Goal: Task Accomplishment & Management: Use online tool/utility

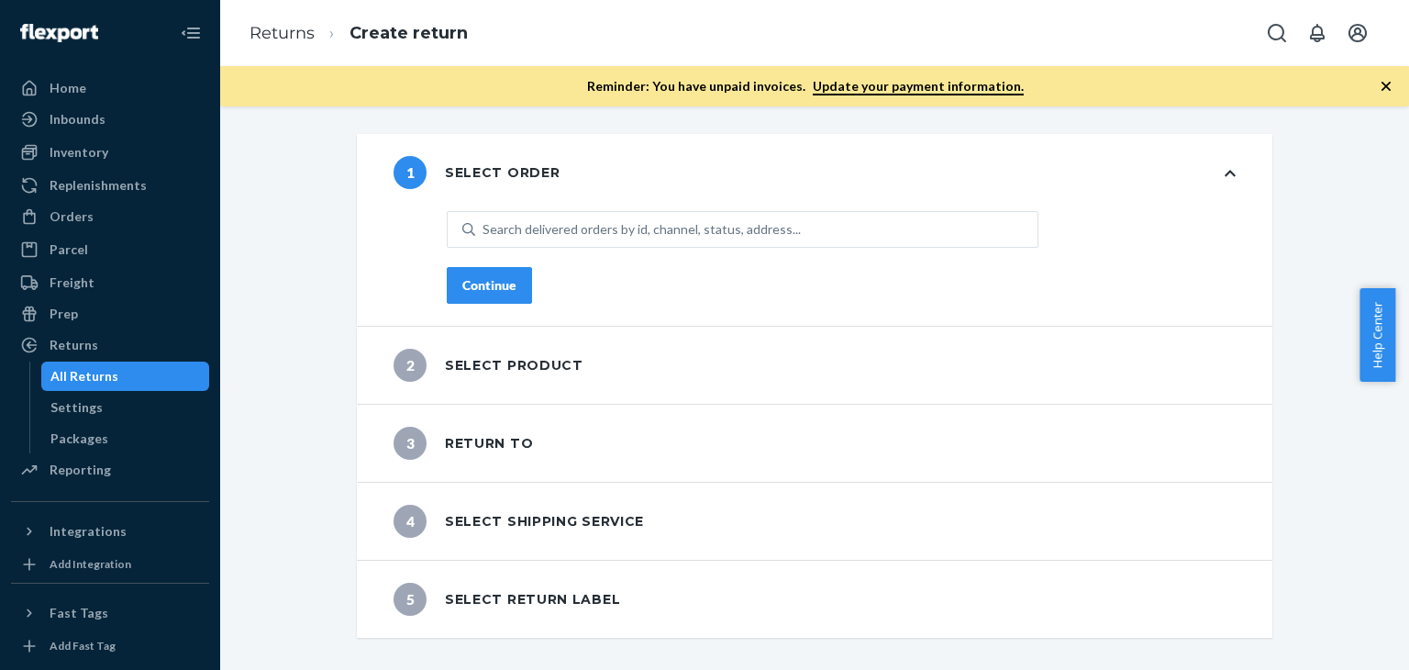
click at [1385, 85] on icon "button" at bounding box center [1386, 86] width 9 height 9
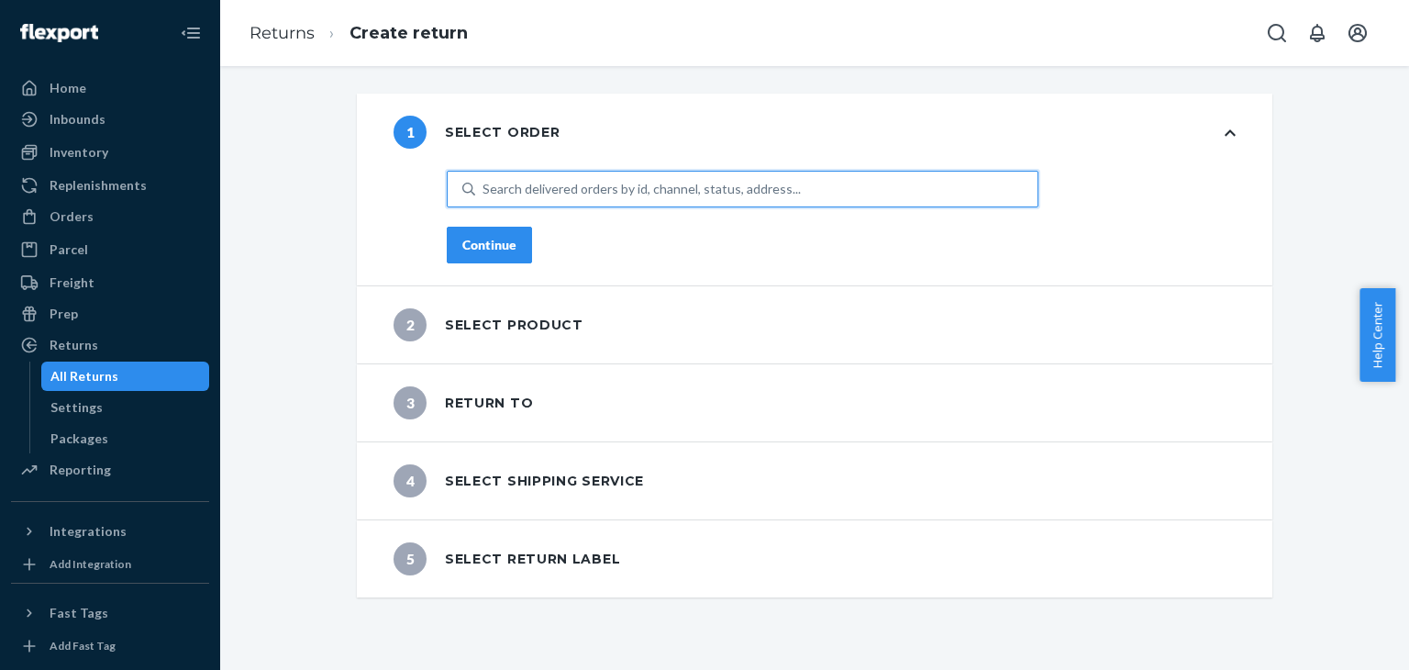
click at [648, 177] on div "Search delivered orders by id, channel, status, address..." at bounding box center [756, 188] width 562 height 33
click at [484, 180] on input "0 results available. Use Up and Down to choose options, press Enter to select t…" at bounding box center [484, 189] width 2 height 18
paste input "194592405647"
type input "194592405647"
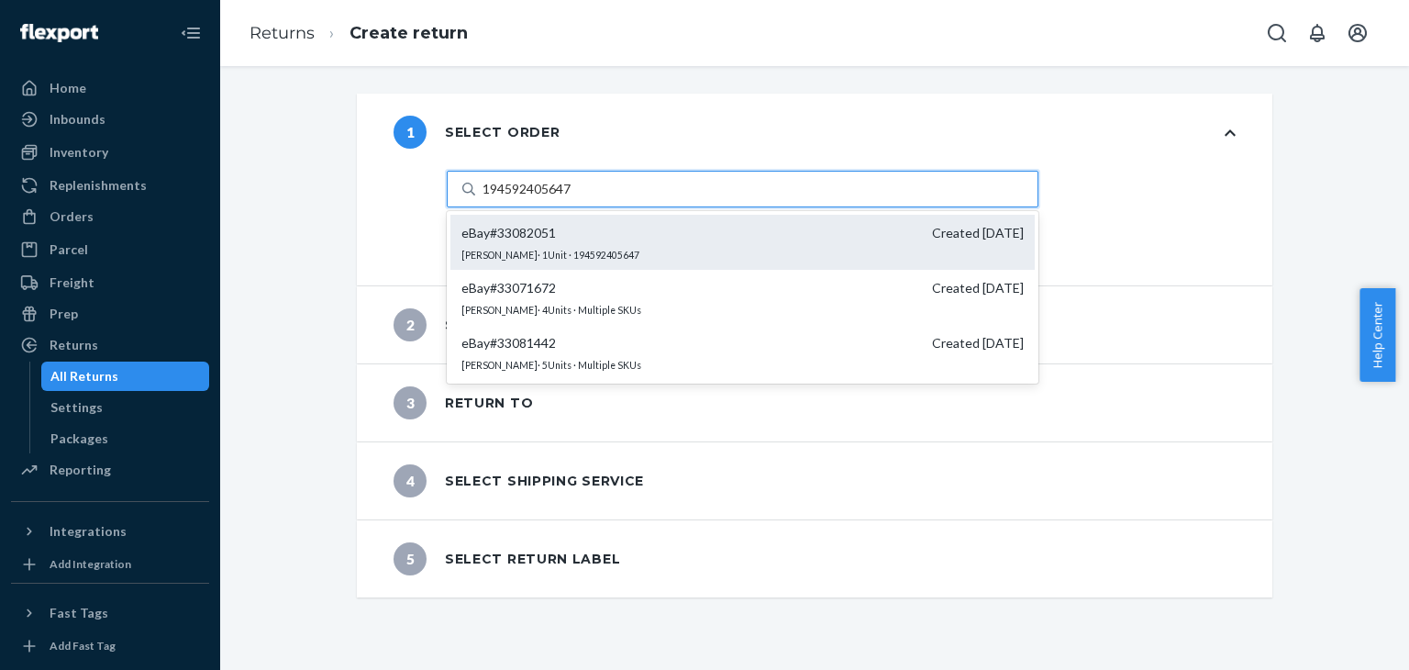
click at [600, 239] on span "eBay # 33082051 Created [DATE]" at bounding box center [742, 233] width 562 height 18
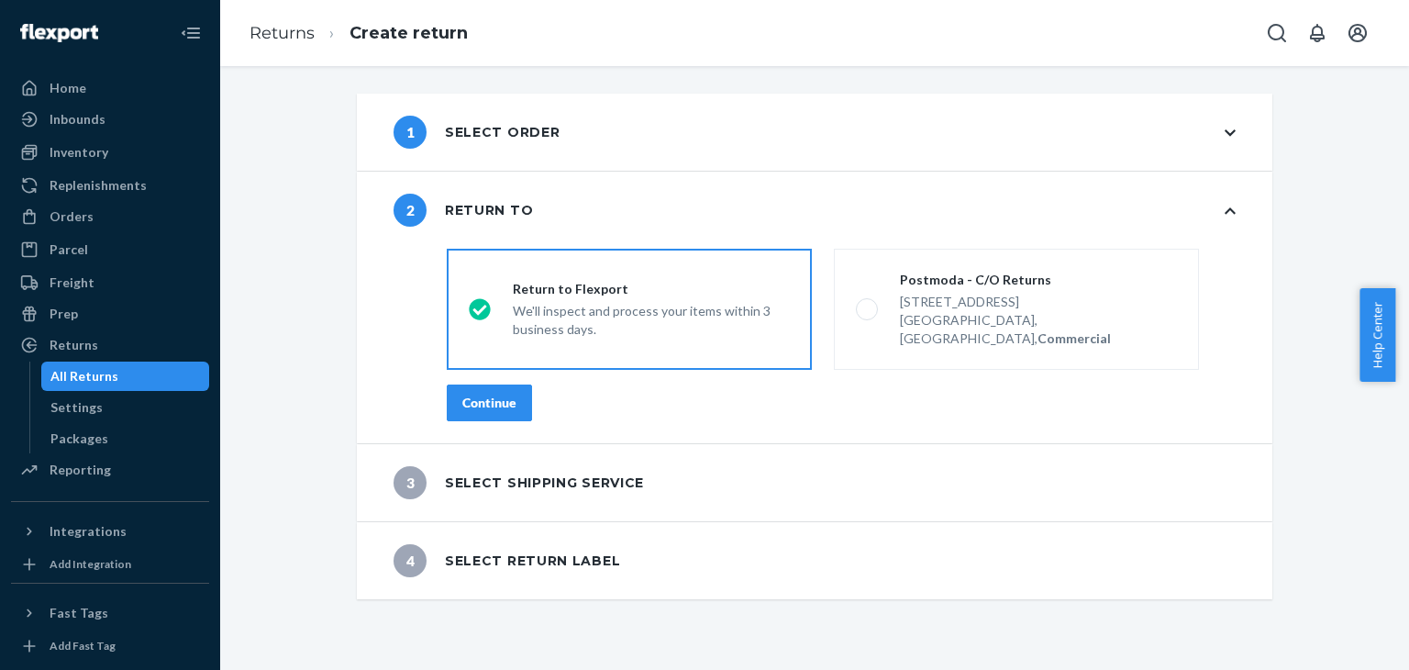
click at [474, 384] on button "Continue" at bounding box center [489, 402] width 85 height 37
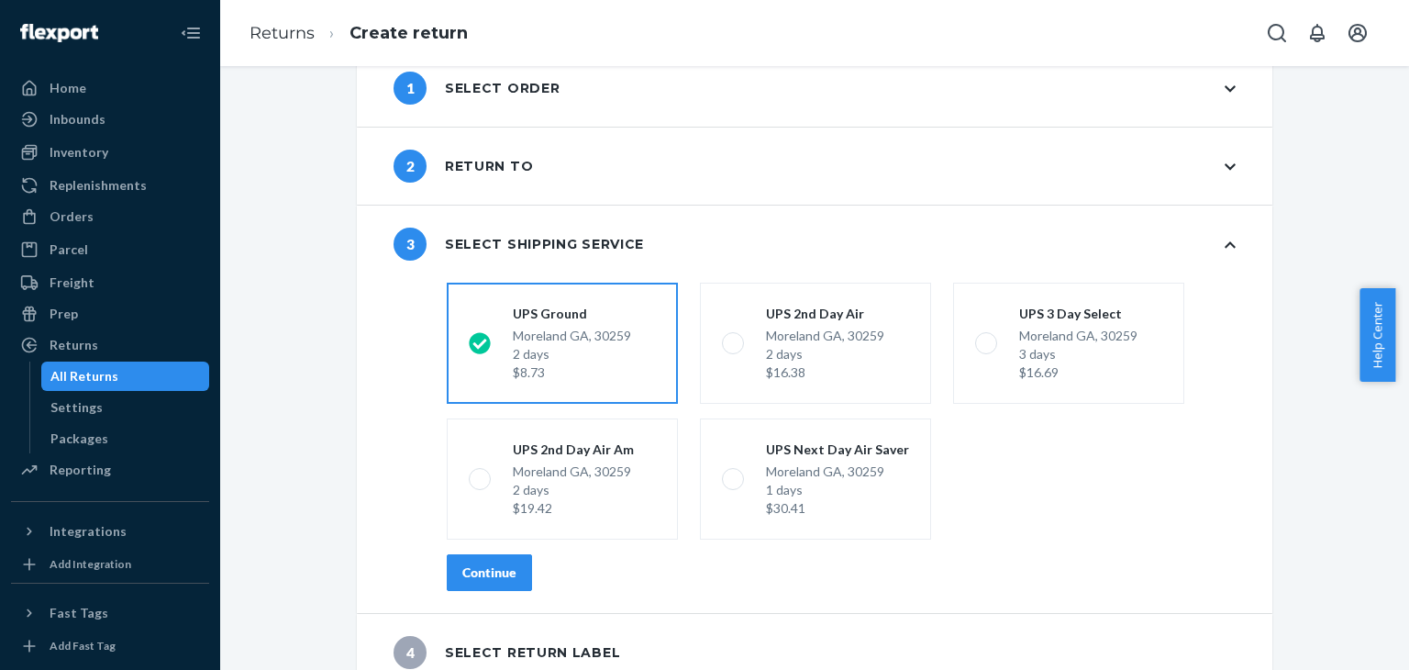
scroll to position [64, 0]
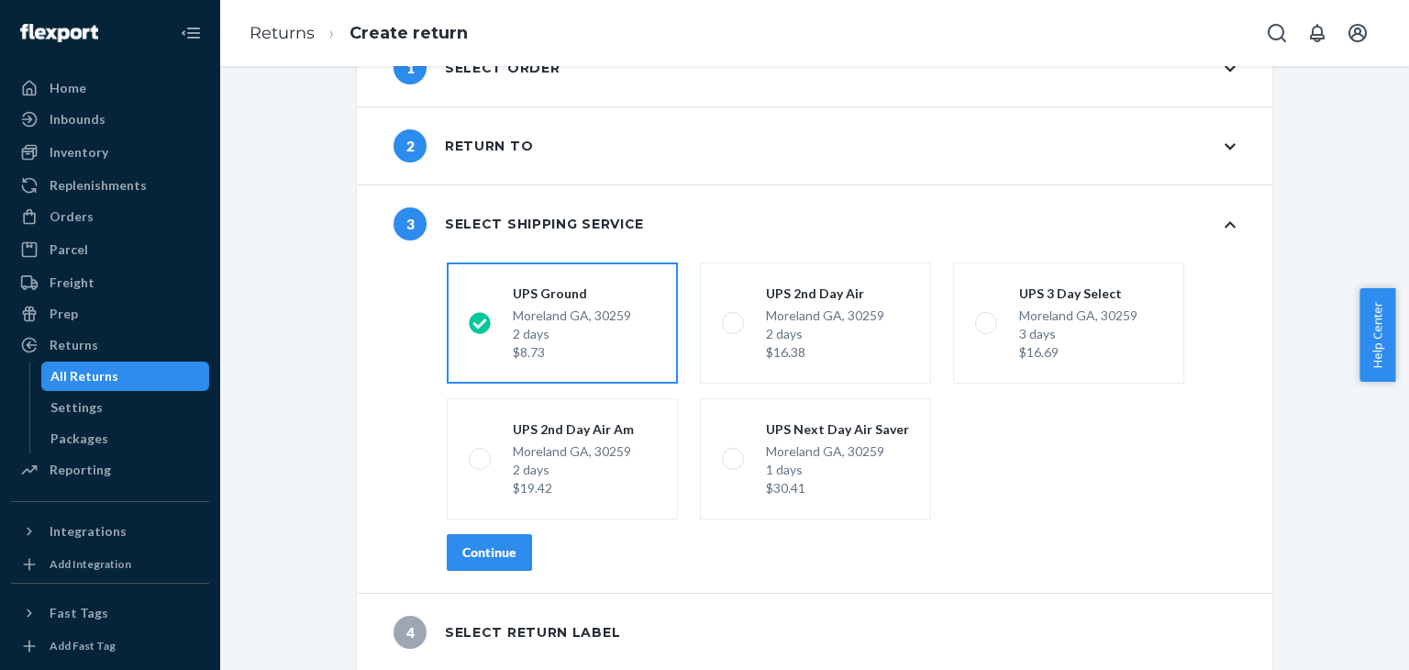
drag, startPoint x: 516, startPoint y: 605, endPoint x: 512, endPoint y: 551, distance: 54.3
click at [514, 571] on div "1 Select order 2 Return to 3 Select shipping service shippingRatesRadioGroup [G…" at bounding box center [815, 349] width 916 height 641
click at [512, 548] on button "Continue" at bounding box center [489, 552] width 85 height 37
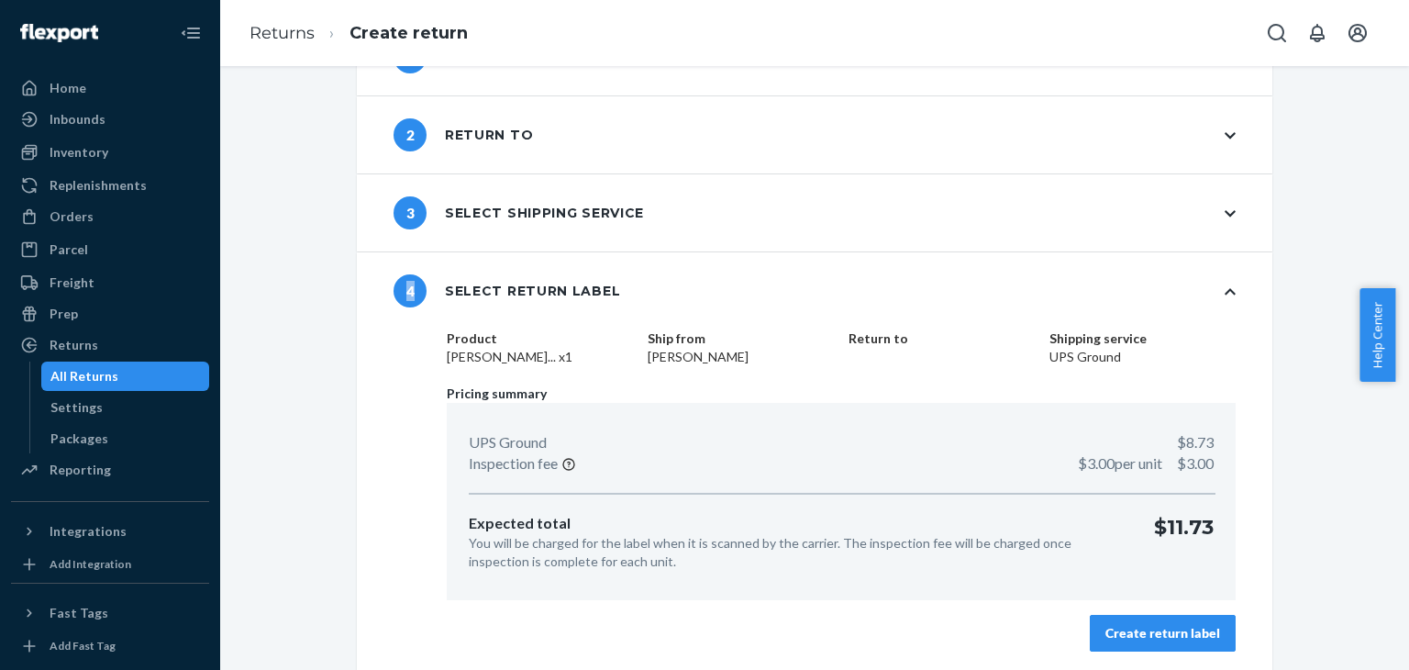
scroll to position [78, 0]
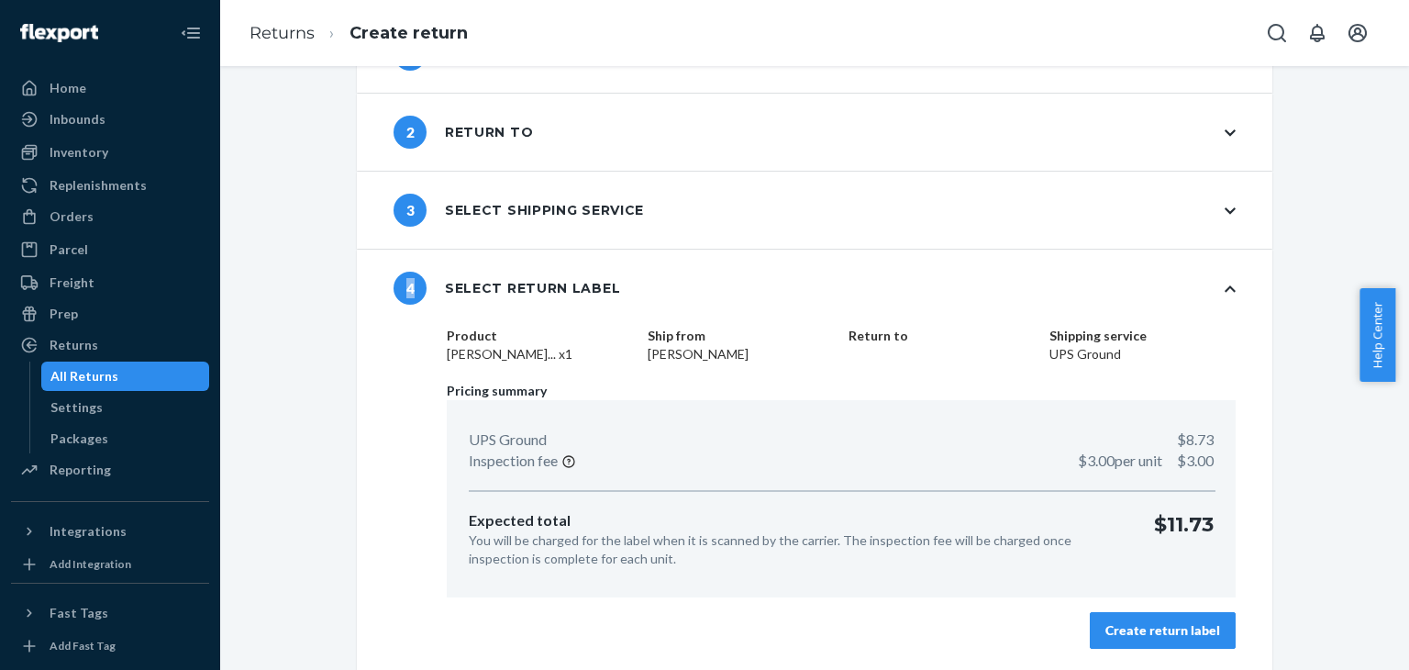
click at [1183, 616] on button "Create return label" at bounding box center [1163, 630] width 146 height 37
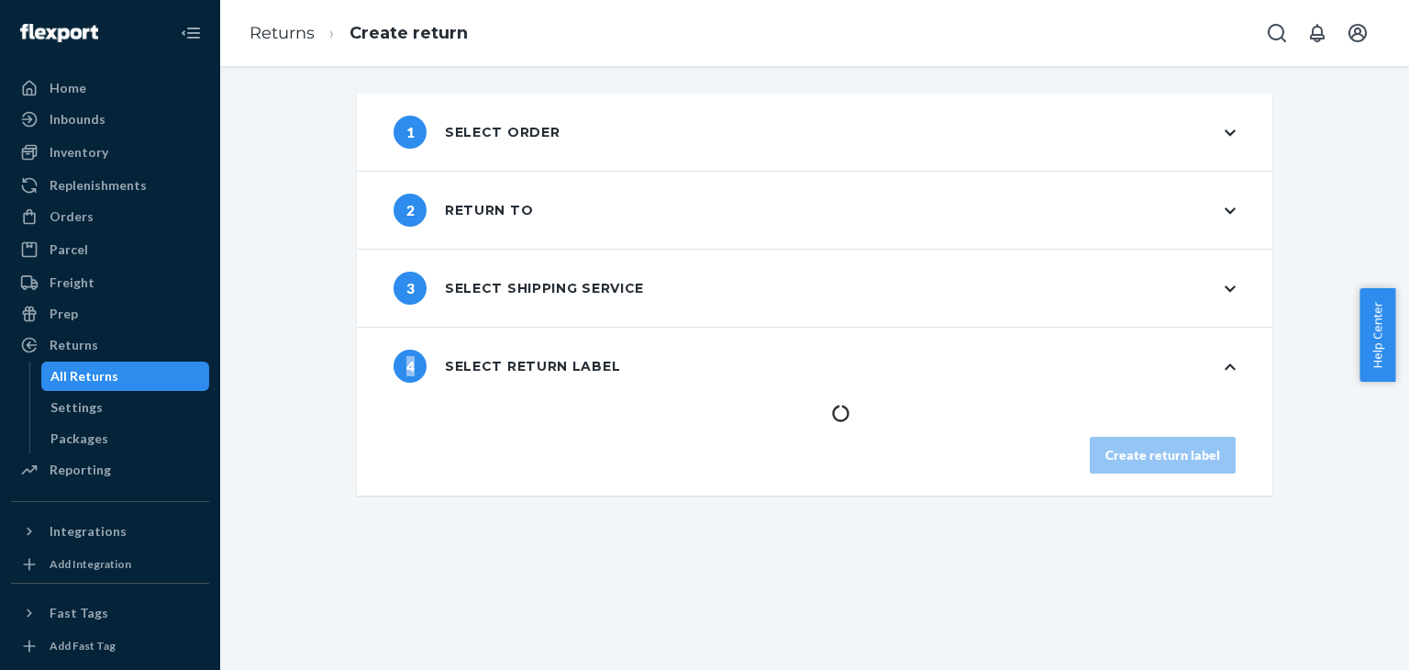
scroll to position [0, 0]
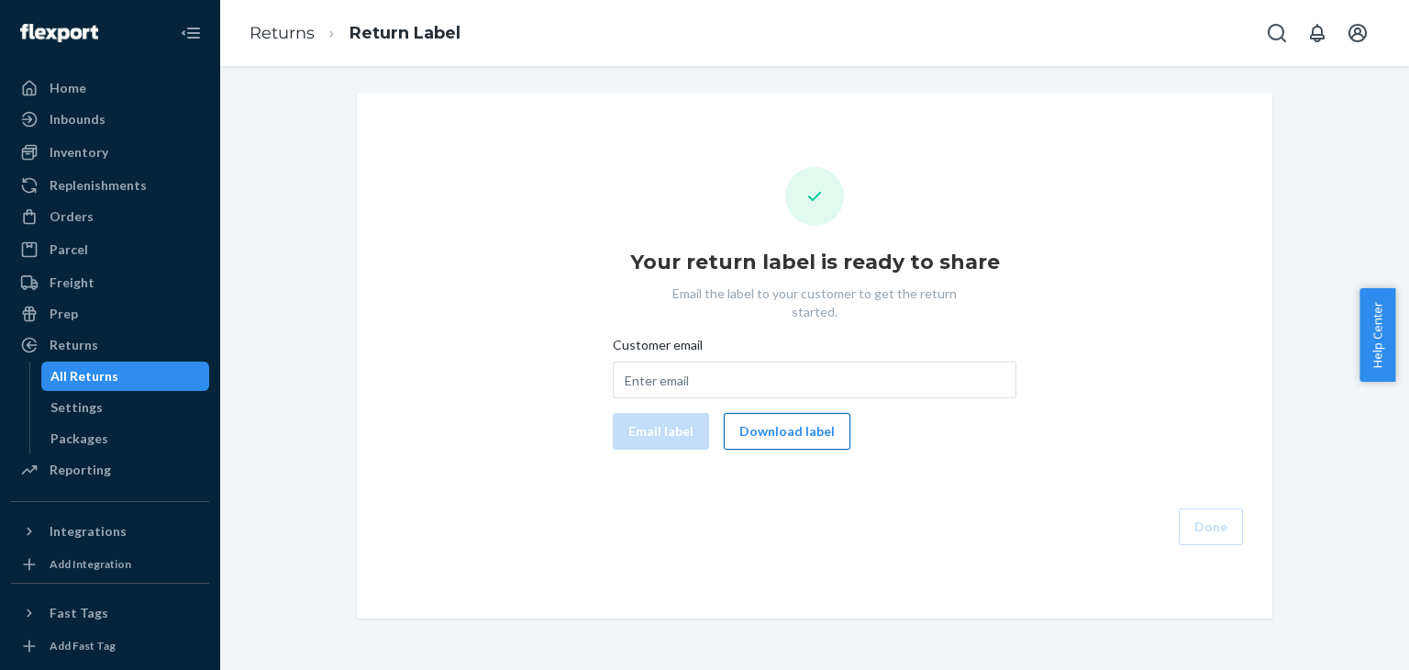
click at [800, 416] on button "Download label" at bounding box center [787, 431] width 127 height 37
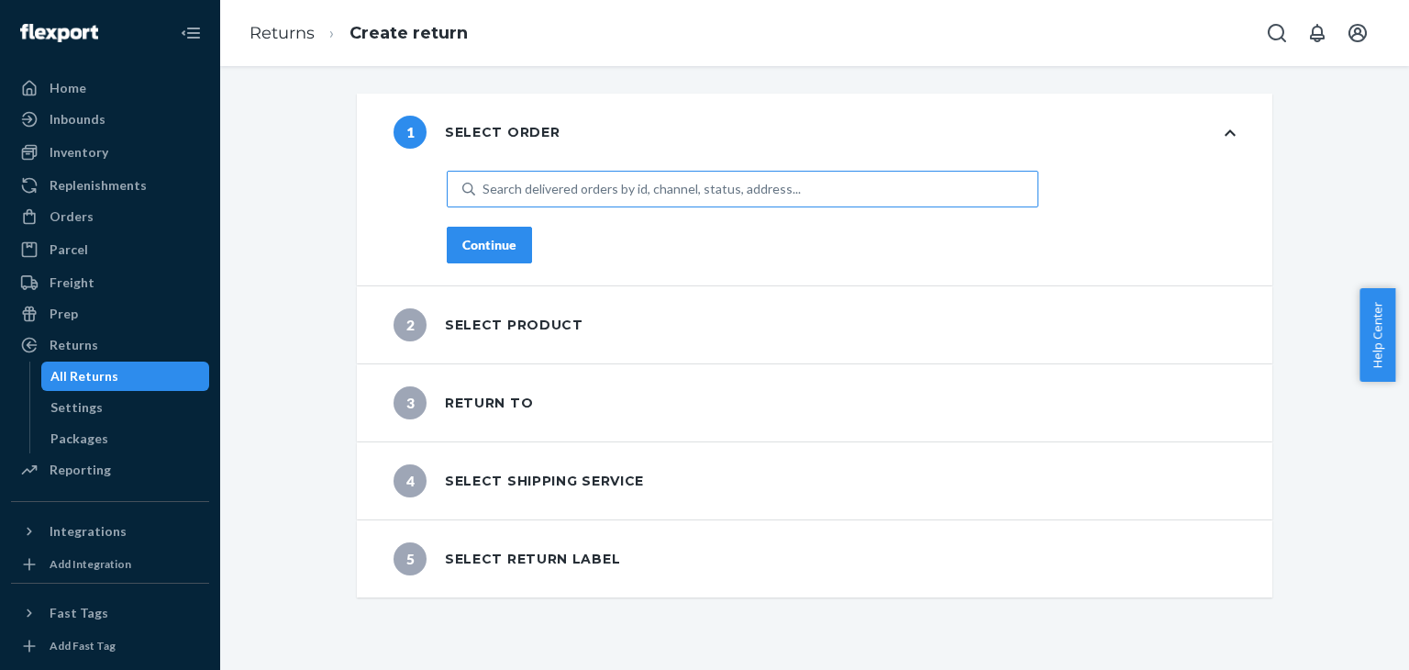
click at [719, 175] on div "Search delivered orders by id, channel, status, address..." at bounding box center [756, 188] width 562 height 33
click at [484, 180] on input "Search delivered orders by id, channel, status, address..." at bounding box center [484, 189] width 2 height 18
paste input "755404091238"
type input "755404091238"
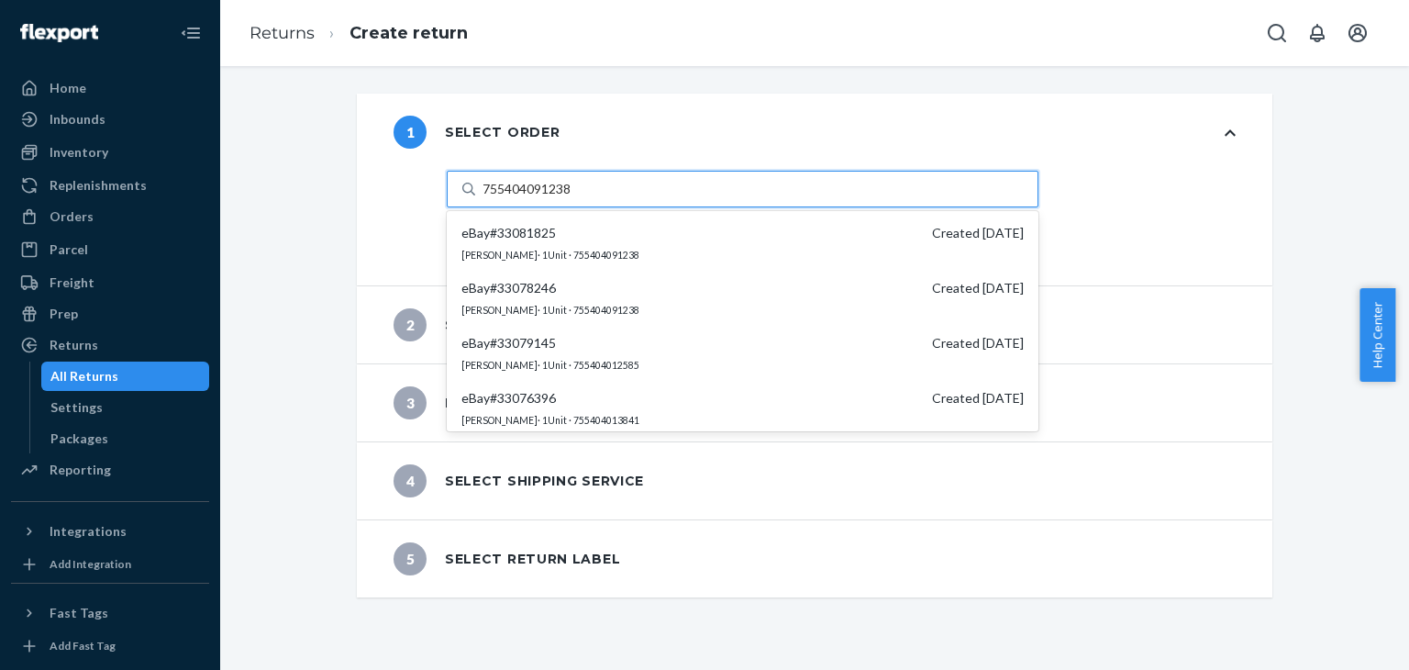
click at [539, 250] on sub "Joy Combs · 1 Unit · 755404091238" at bounding box center [550, 255] width 178 height 11
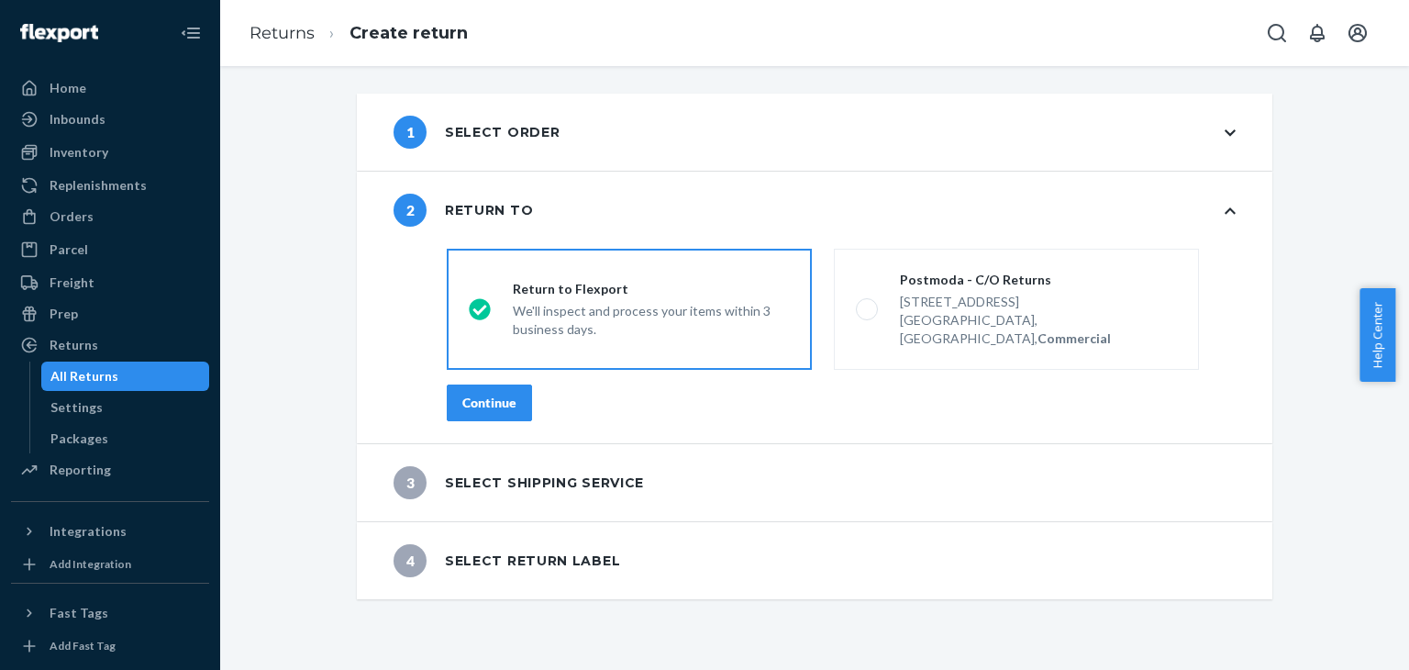
click at [506, 394] on div "Continue" at bounding box center [489, 403] width 54 height 18
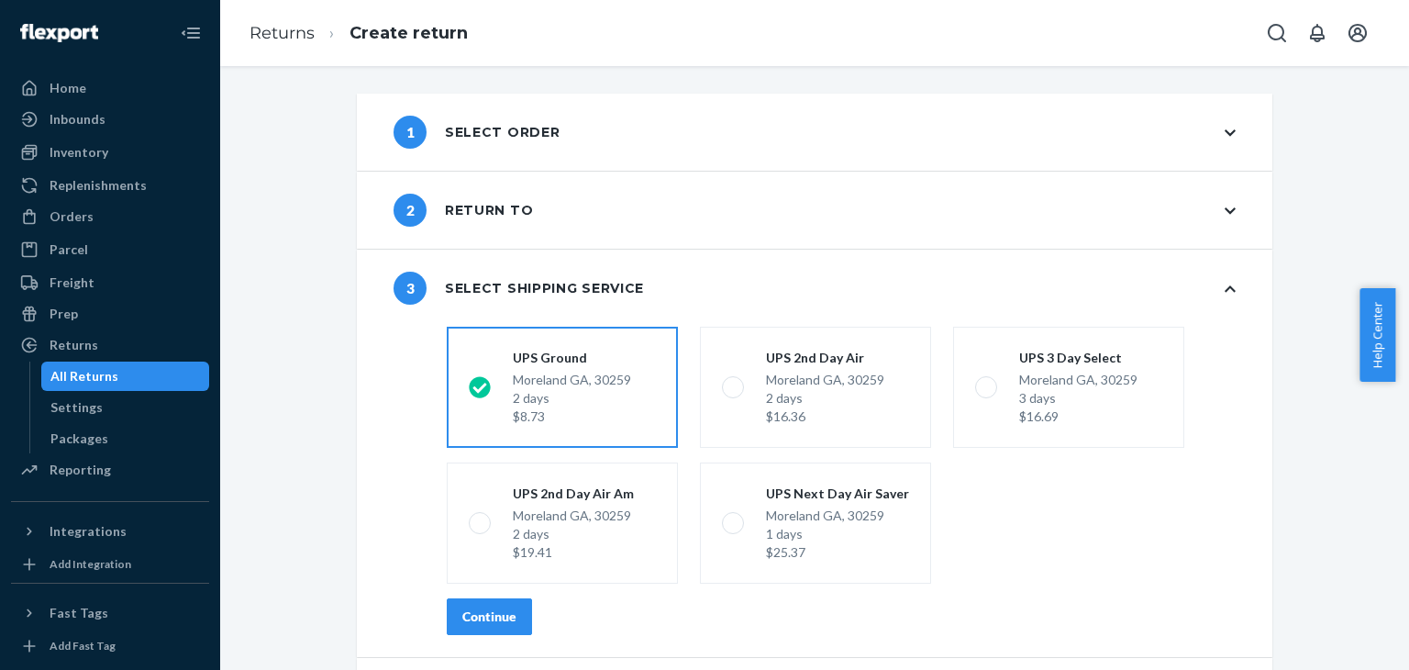
drag, startPoint x: 473, startPoint y: 605, endPoint x: 477, endPoint y: 588, distance: 17.8
click at [473, 594] on div "shippingRatesRadioGroup UPS Ground Moreland GA, 30259 2 days $8.73 UPS 2nd Day …" at bounding box center [841, 488] width 862 height 338
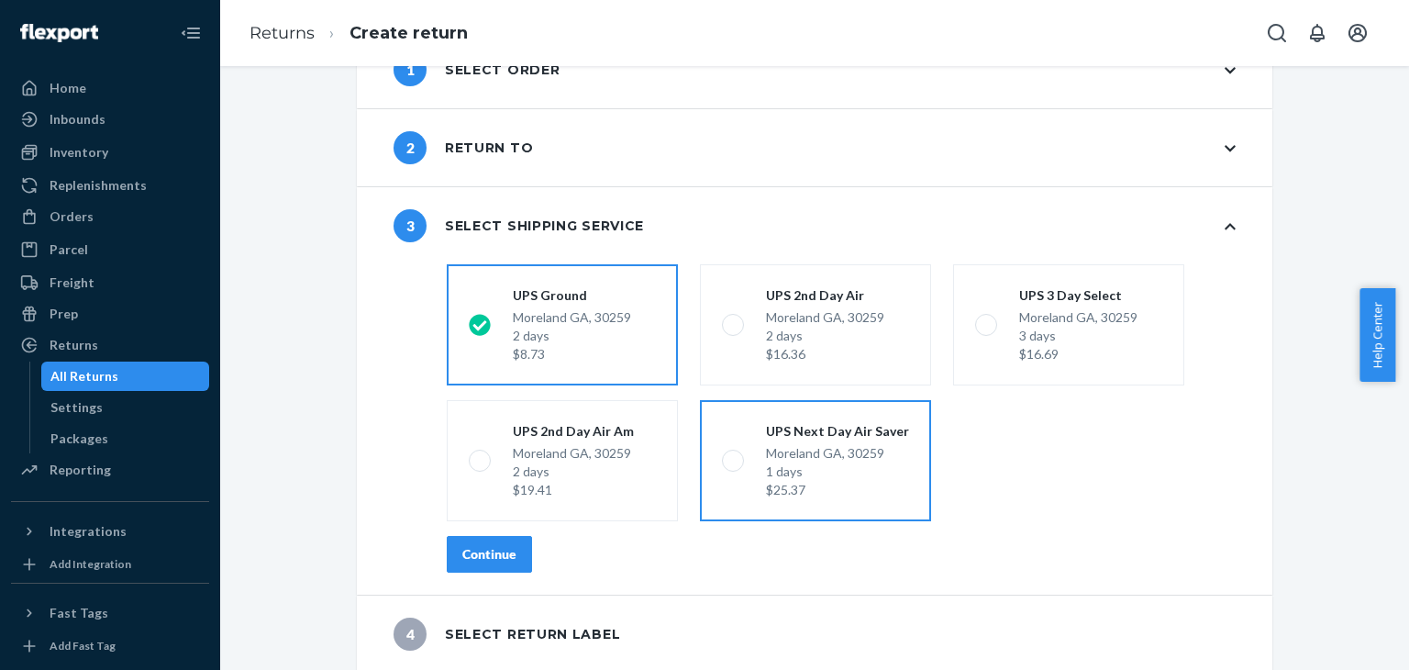
scroll to position [64, 0]
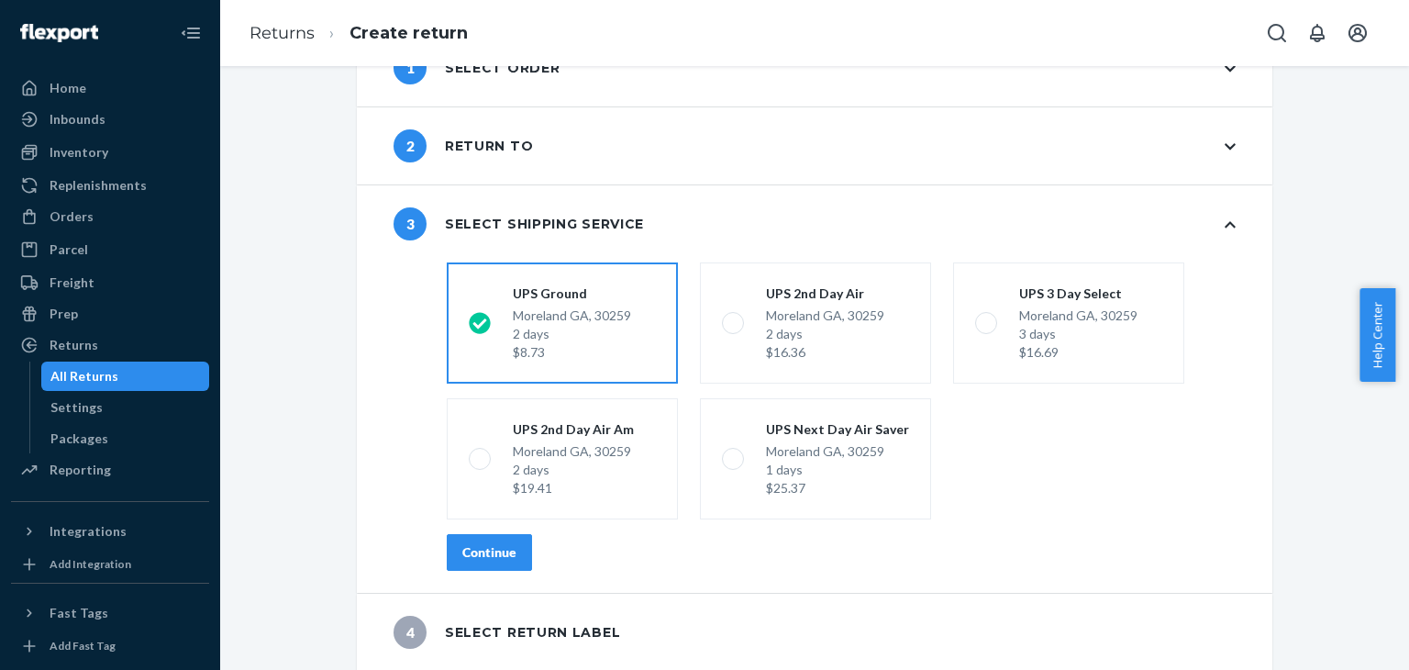
click at [469, 560] on div "Continue" at bounding box center [489, 552] width 54 height 18
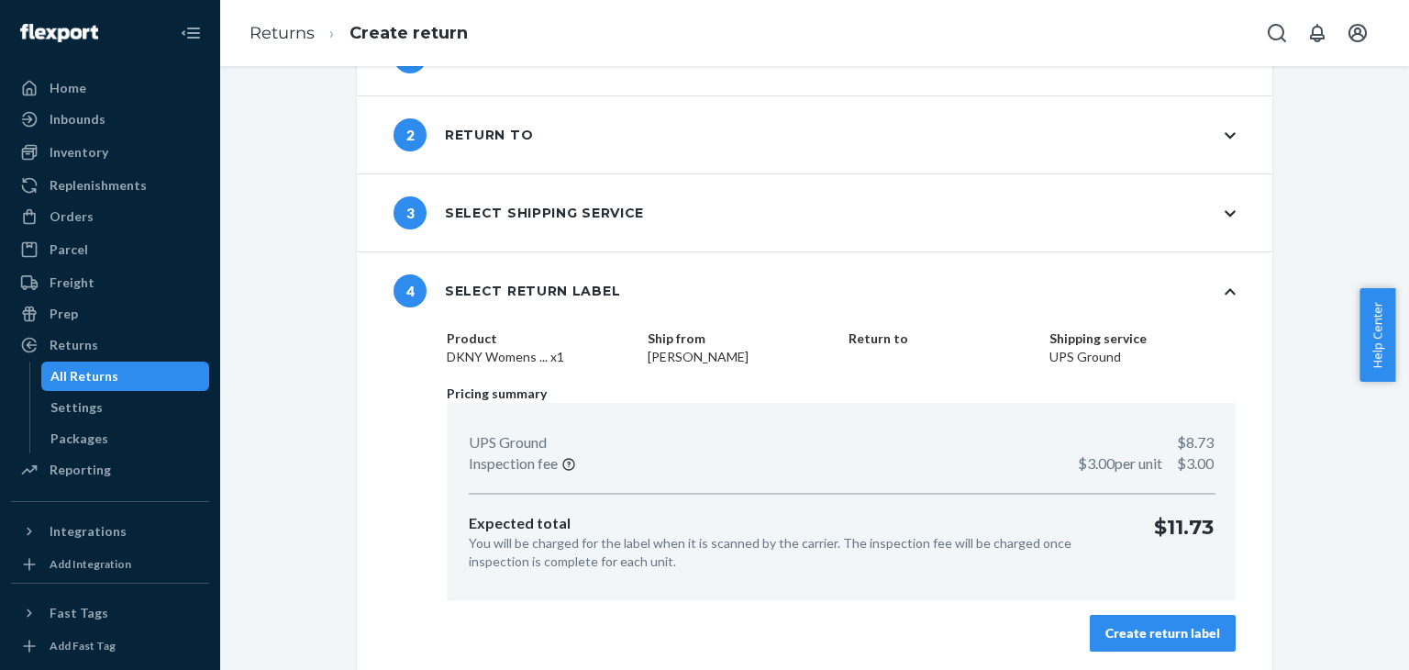
scroll to position [78, 0]
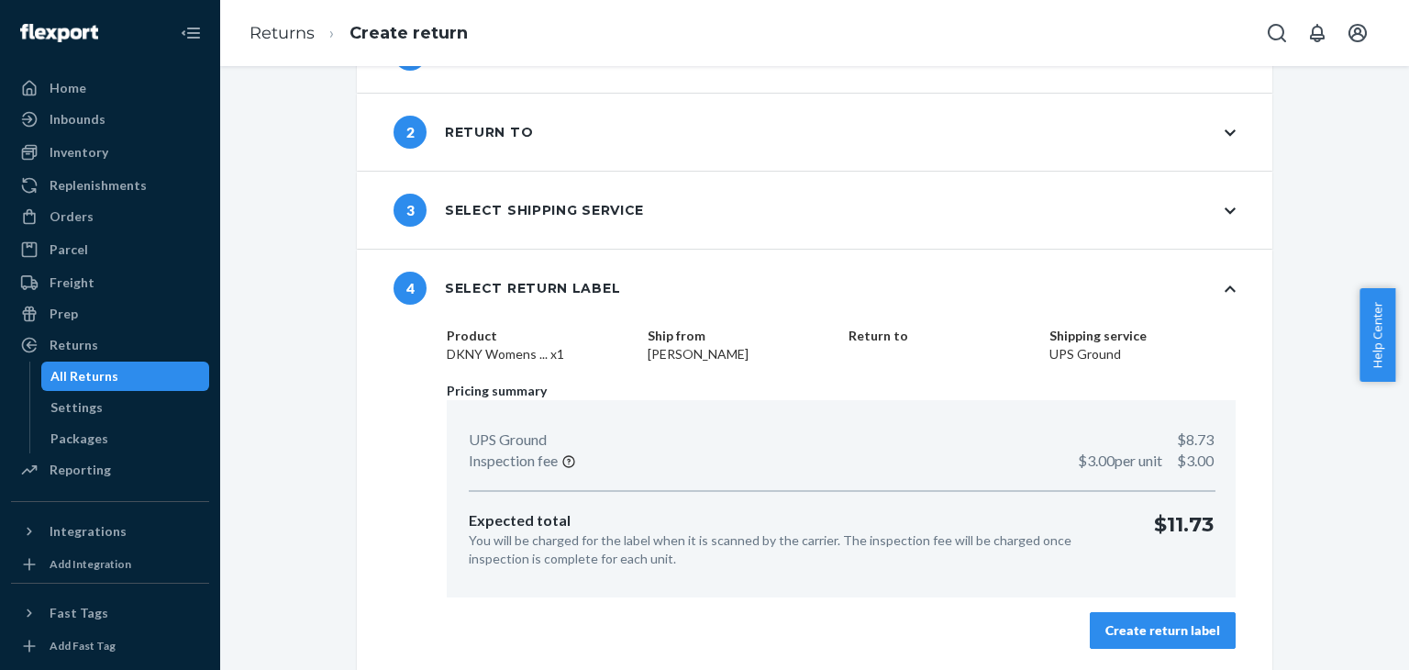
click at [1150, 628] on div "Create return label" at bounding box center [1162, 630] width 115 height 18
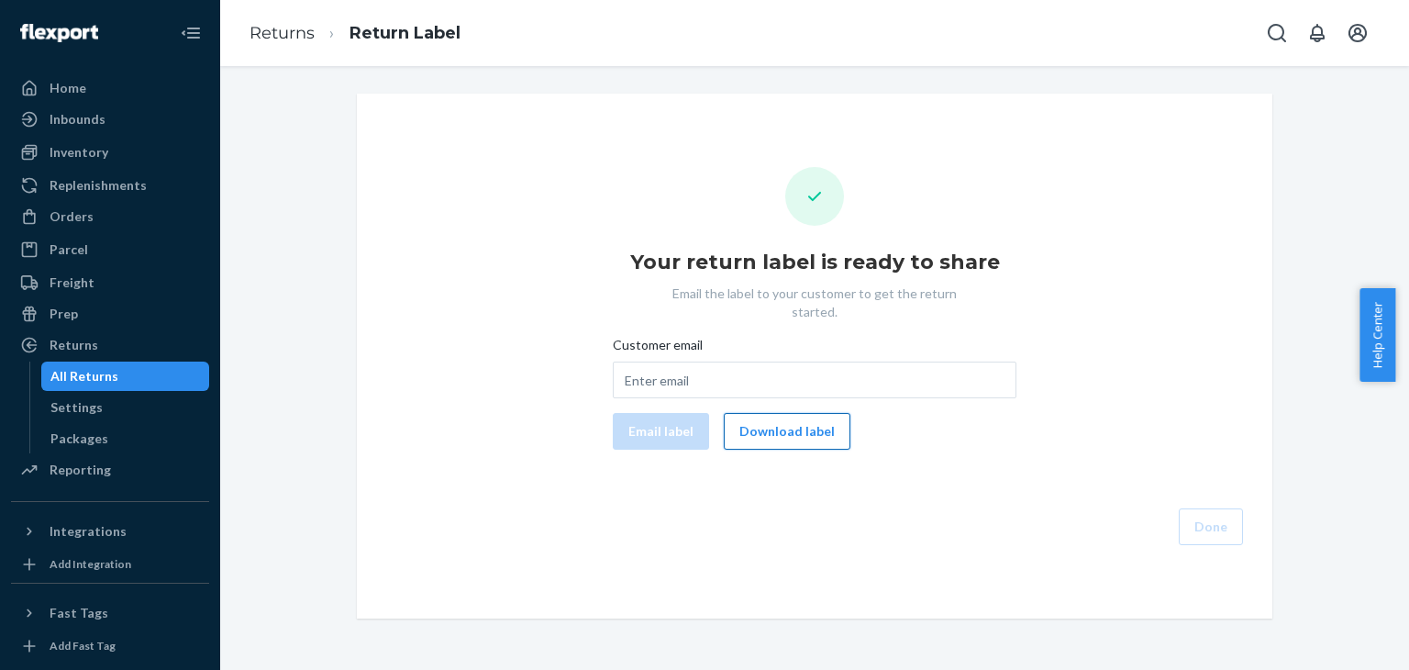
click at [783, 413] on button "Download label" at bounding box center [787, 431] width 127 height 37
